Goal: Task Accomplishment & Management: Manage account settings

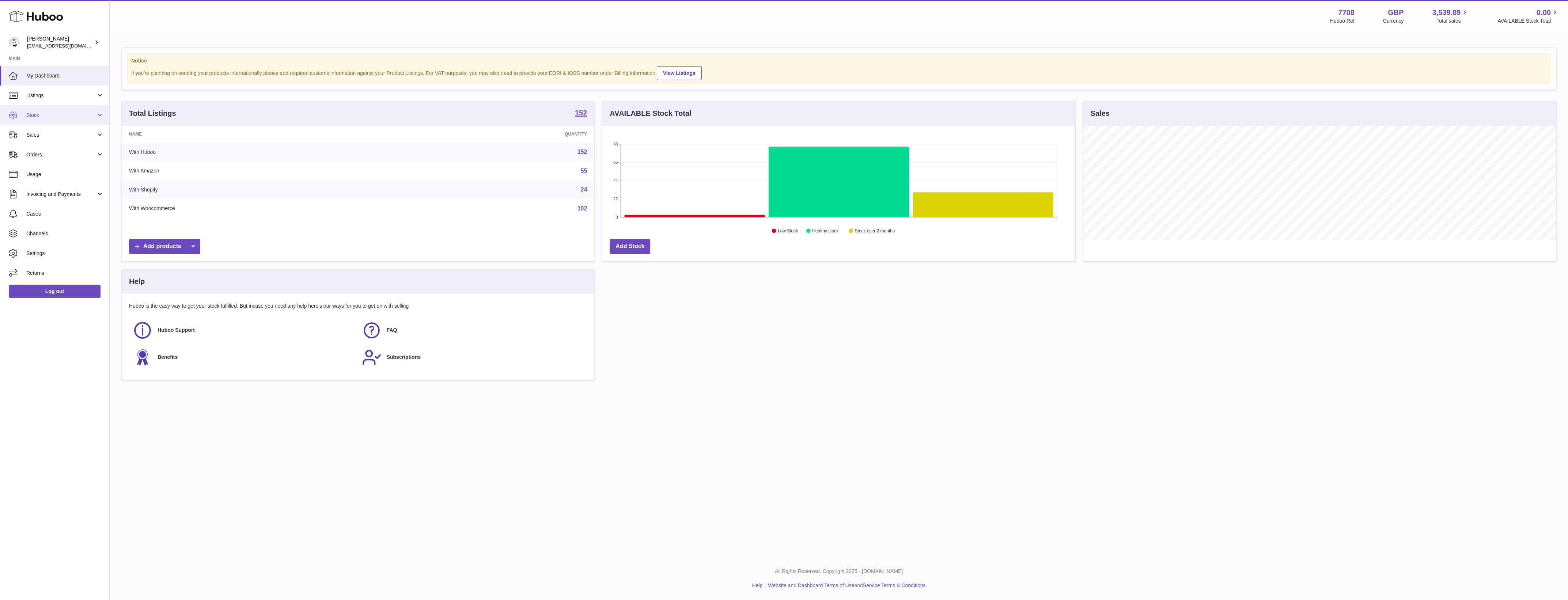
scroll to position [114, 472]
drag, startPoint x: 64, startPoint y: 46, endPoint x: 69, endPoint y: 46, distance: 5.0
click at [64, 46] on span "[EMAIL_ADDRESS][DOMAIN_NAME]" at bounding box center [67, 46] width 80 height 6
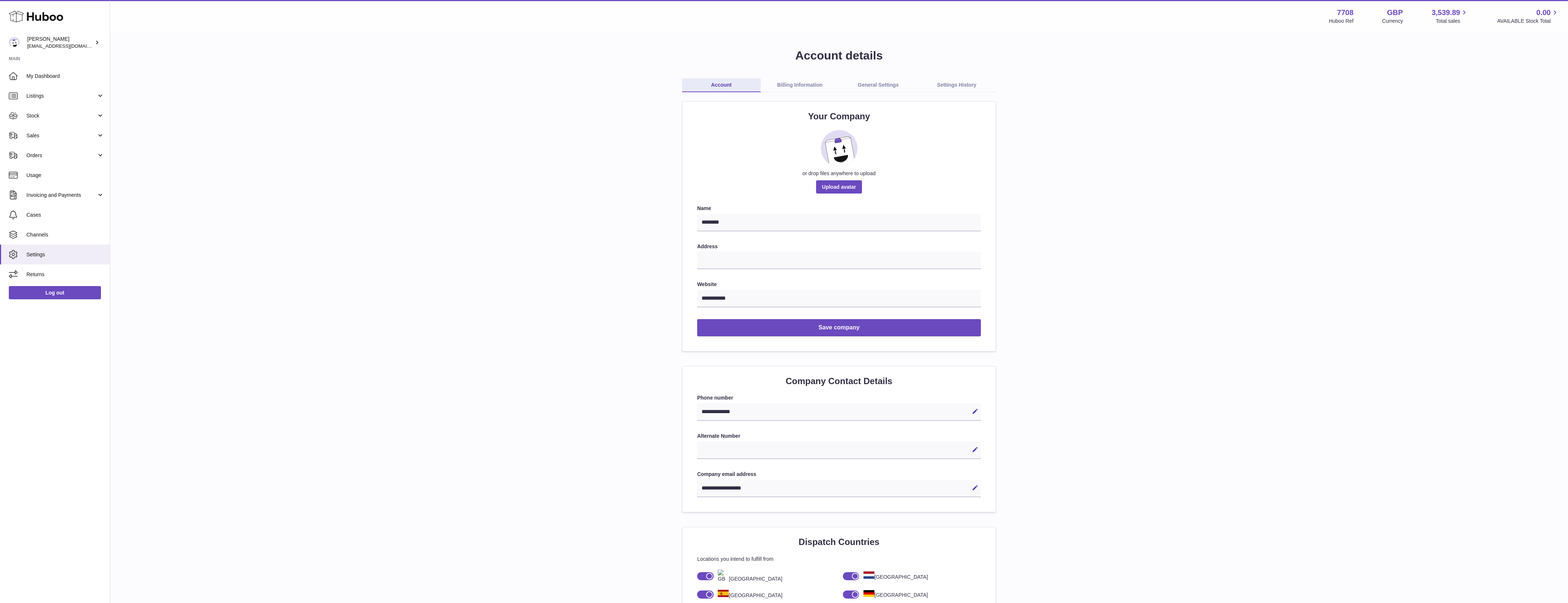
click at [870, 85] on link "General Settings" at bounding box center [878, 85] width 78 height 14
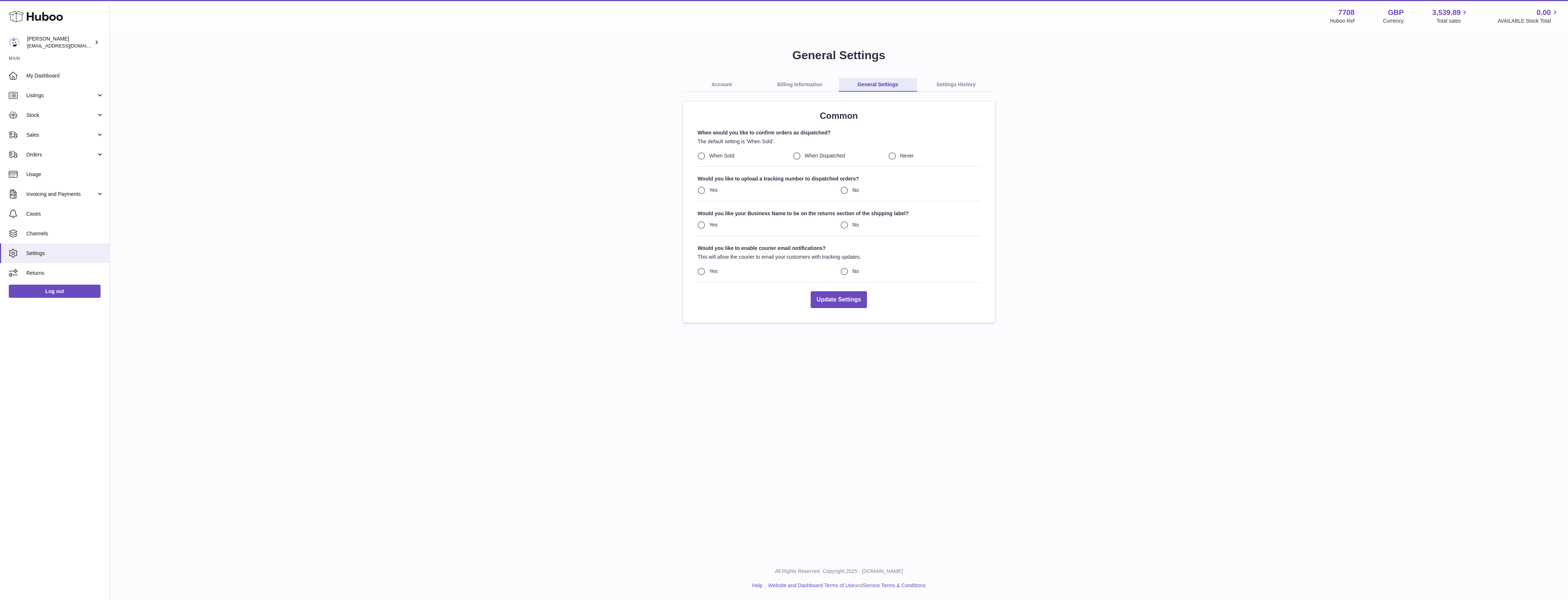
click at [779, 388] on div "Menu Huboo 7708 Huboo Ref GBP Currency 3,539.89 Total sales 0.00 AVAILABLE Stoc…" at bounding box center [839, 278] width 1458 height 557
